Goal: Find specific page/section: Find specific page/section

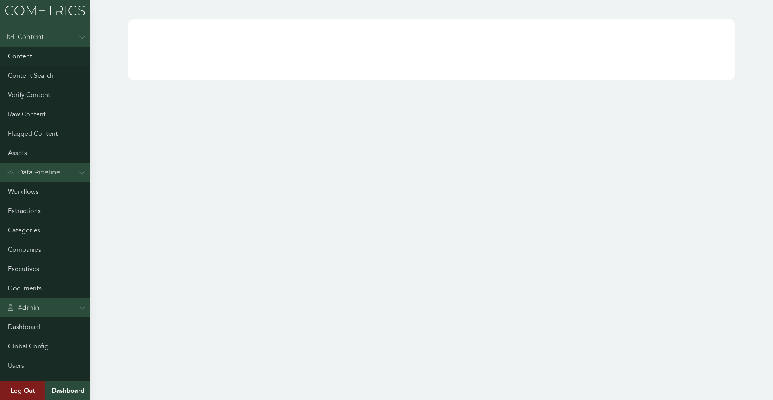
click at [33, 56] on link "Content" at bounding box center [45, 56] width 90 height 19
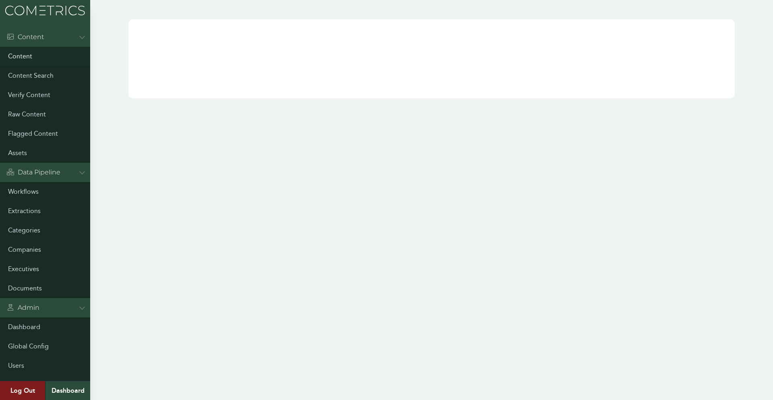
click at [27, 54] on link "Content" at bounding box center [45, 56] width 90 height 19
